Goal: Check status: Check status

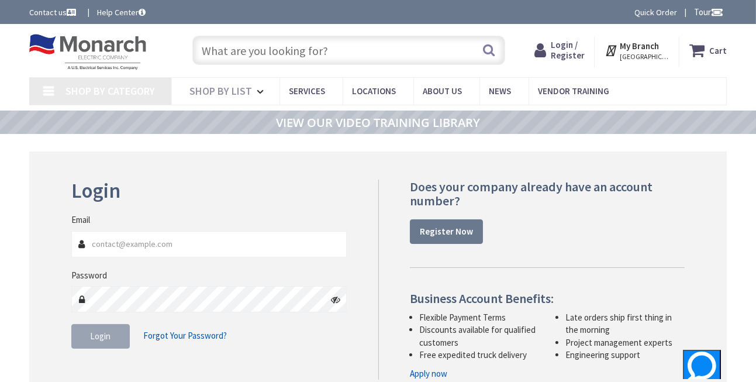
type input "[EMAIL_ADDRESS][DOMAIN_NAME]"
click at [332, 335] on div "Login Forgot Your Password?" at bounding box center [208, 336] width 275 height 25
click at [104, 341] on span "Login" at bounding box center [100, 335] width 20 height 11
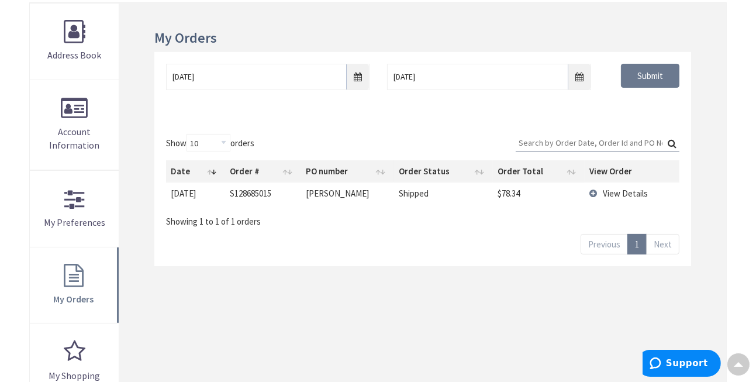
scroll to position [117, 0]
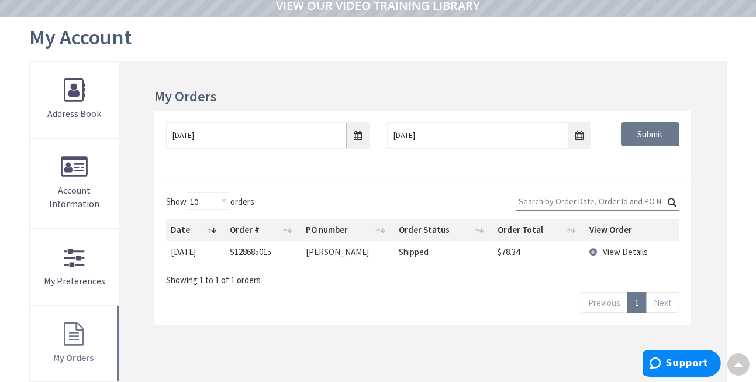
click at [316, 251] on td "[PERSON_NAME]" at bounding box center [347, 252] width 93 height 22
click at [267, 253] on td "S128685015" at bounding box center [263, 252] width 76 height 22
drag, startPoint x: 201, startPoint y: 255, endPoint x: 191, endPoint y: 255, distance: 9.9
click at [201, 255] on td "[DATE]" at bounding box center [196, 252] width 60 height 22
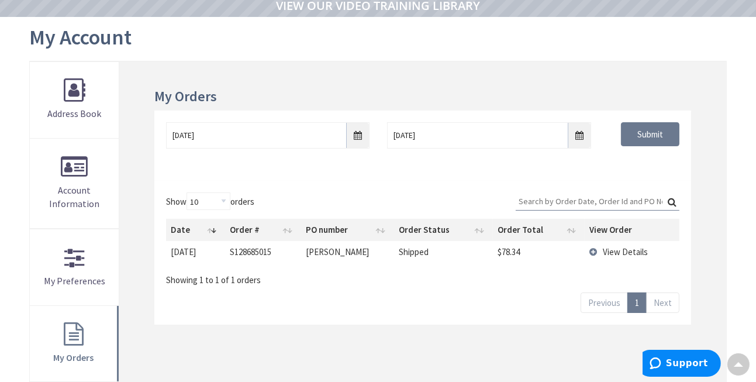
click at [179, 255] on td "[DATE]" at bounding box center [196, 252] width 60 height 22
click at [625, 251] on span "View Details" at bounding box center [625, 251] width 45 height 11
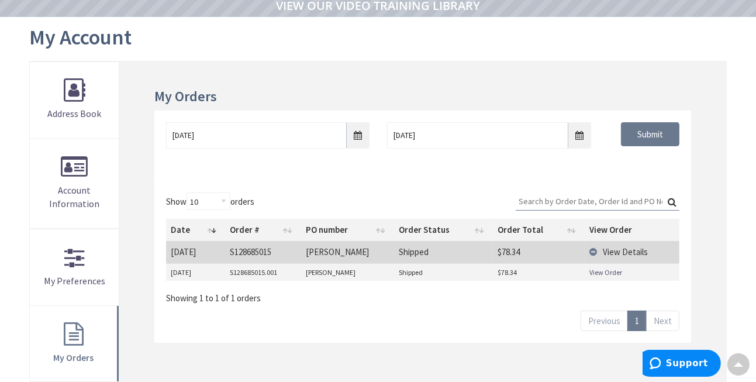
click at [180, 249] on td "[DATE]" at bounding box center [196, 252] width 60 height 22
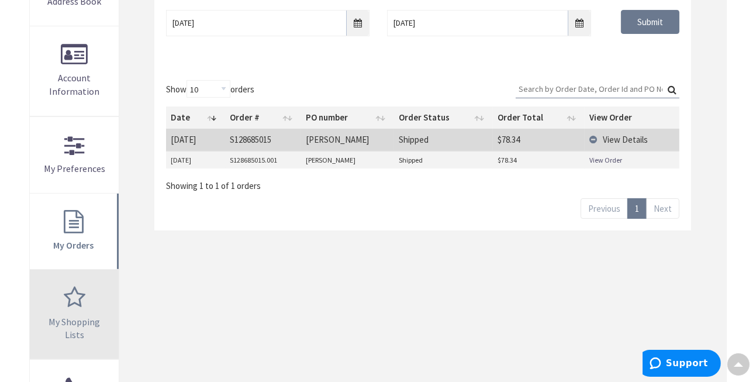
scroll to position [234, 0]
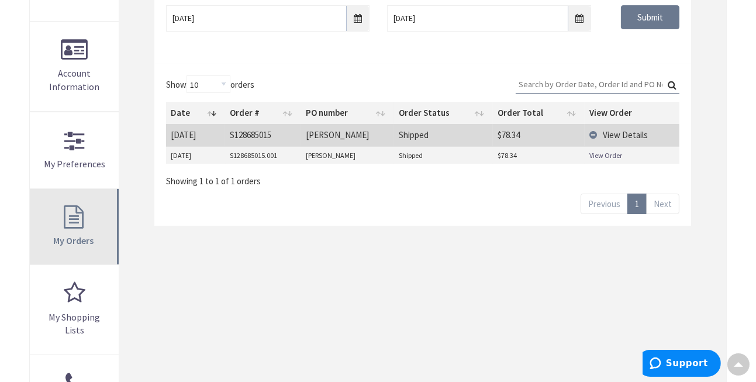
click at [95, 237] on link "My Orders" at bounding box center [74, 227] width 89 height 76
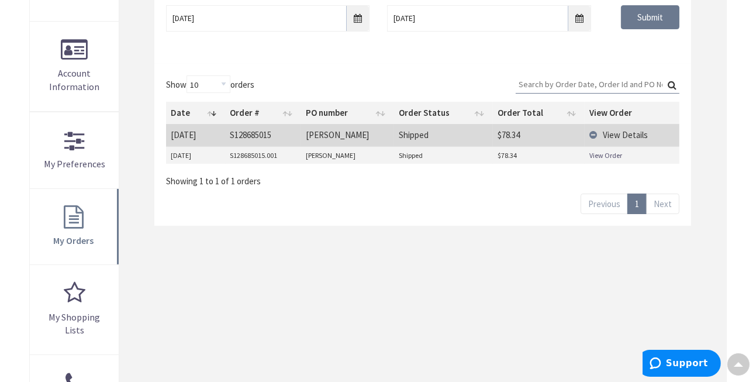
click at [249, 151] on td "S128685015.001" at bounding box center [264, 156] width 76 height 18
click at [186, 153] on td "[DATE]" at bounding box center [196, 156] width 60 height 18
click at [263, 149] on td "S128685015.001" at bounding box center [264, 156] width 76 height 18
click at [242, 128] on td "S128685015" at bounding box center [263, 135] width 76 height 22
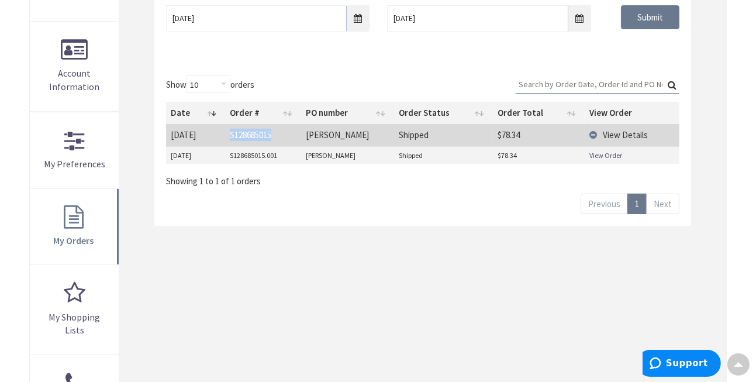
click at [242, 128] on td "S128685015" at bounding box center [263, 135] width 76 height 22
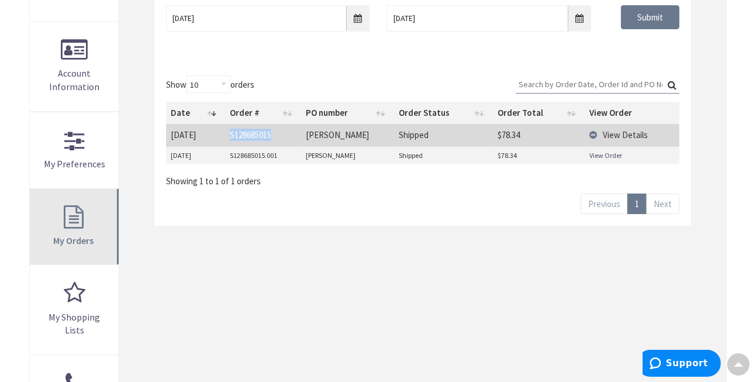
click at [73, 225] on link "My Orders" at bounding box center [74, 227] width 89 height 76
click at [85, 214] on link "My Orders" at bounding box center [74, 227] width 89 height 76
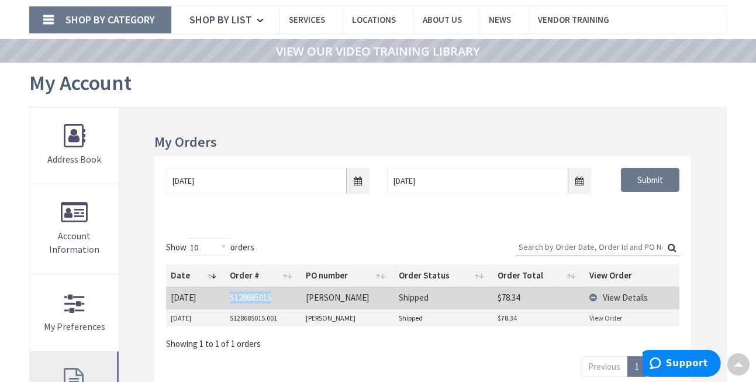
scroll to position [0, 0]
